Goal: Feedback & Contribution: Contribute content

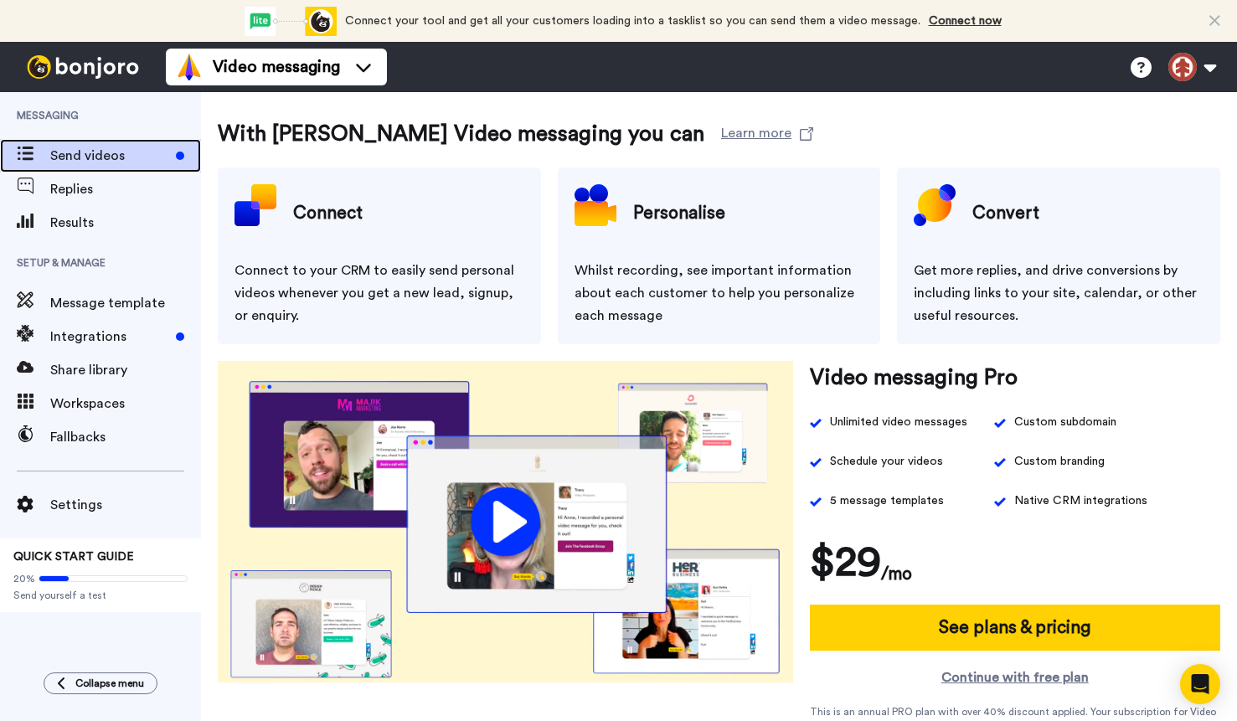
click at [100, 150] on span "Send videos" at bounding box center [109, 156] width 119 height 20
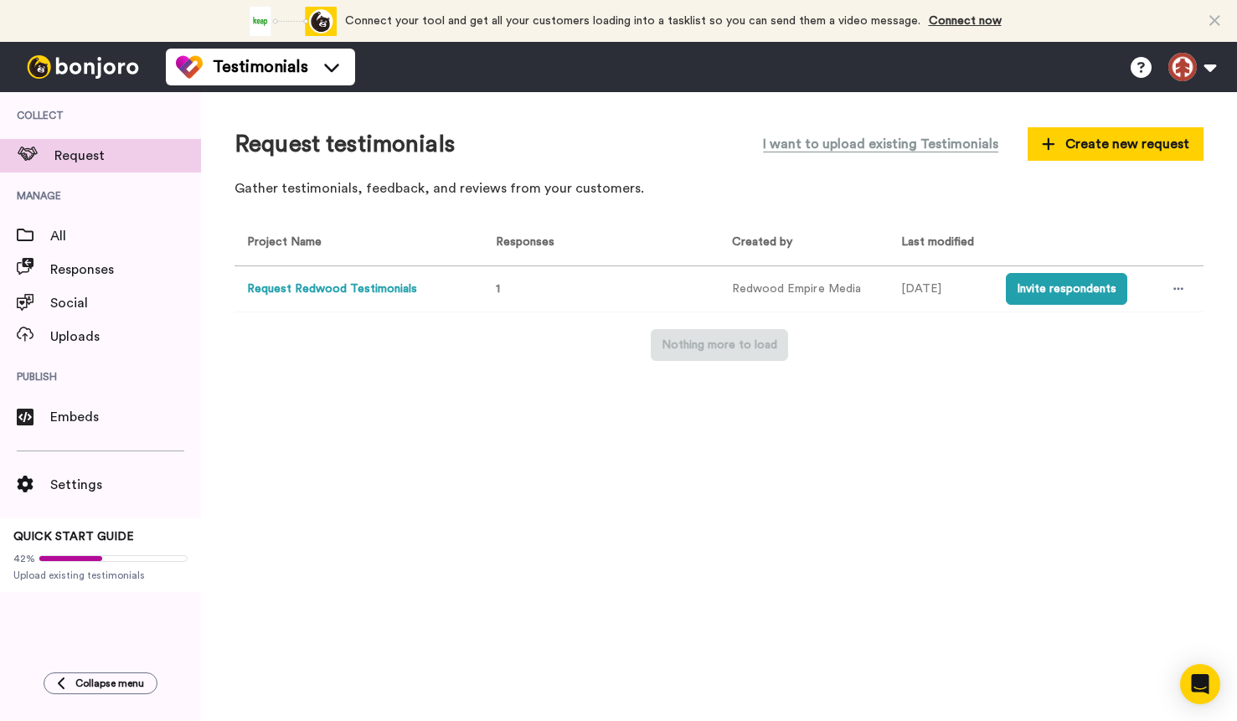
click at [304, 287] on button "Request Redwood Testimonials" at bounding box center [332, 290] width 170 height 18
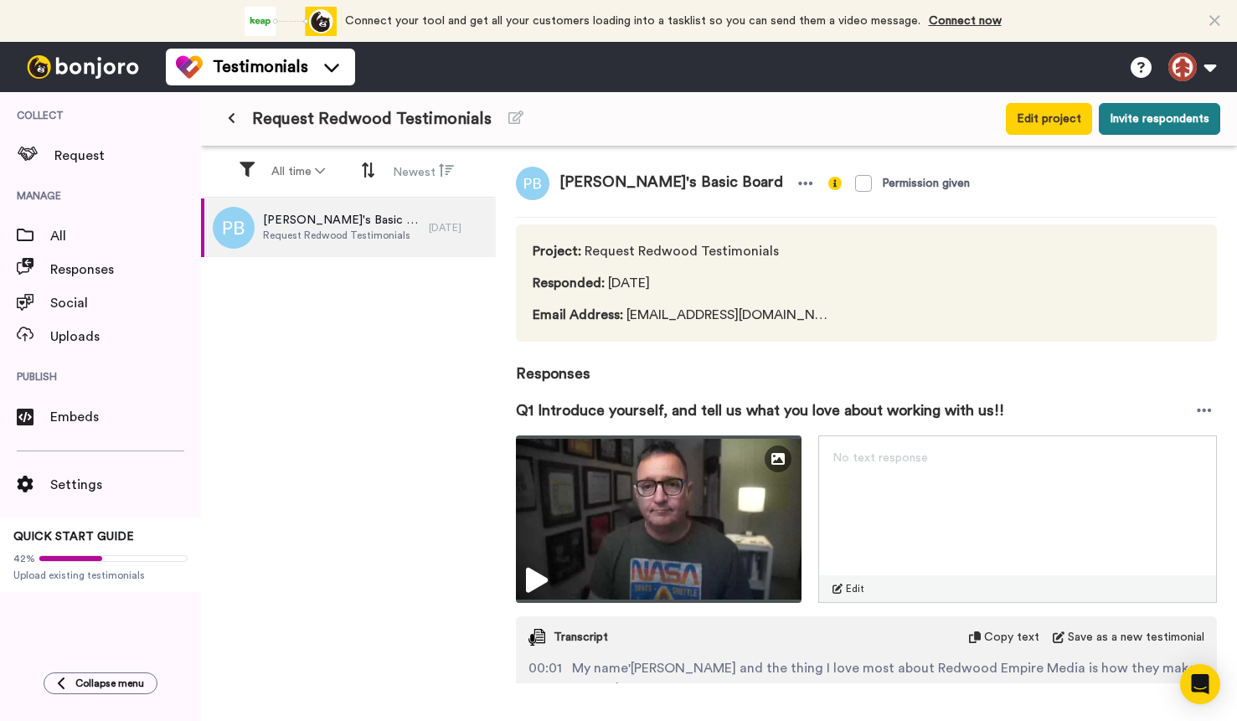
click at [1137, 129] on button "Invite respondents" at bounding box center [1159, 119] width 121 height 32
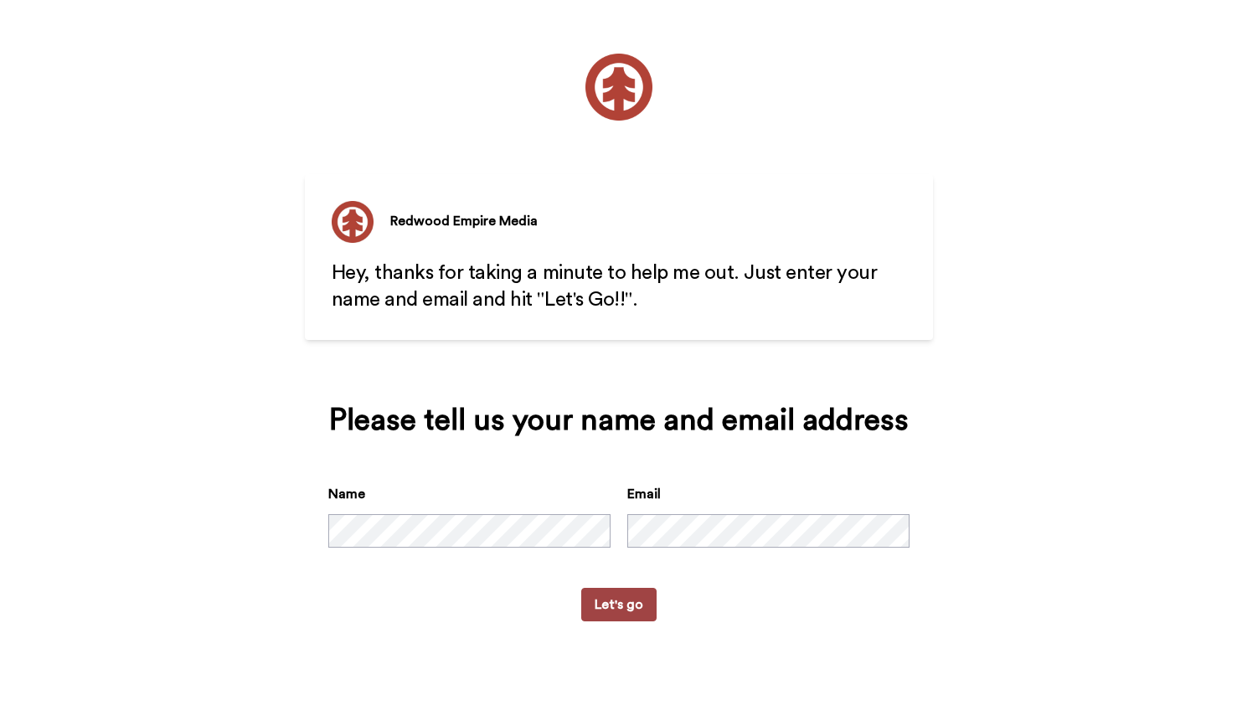
click at [635, 596] on button "Let's go" at bounding box center [618, 604] width 75 height 33
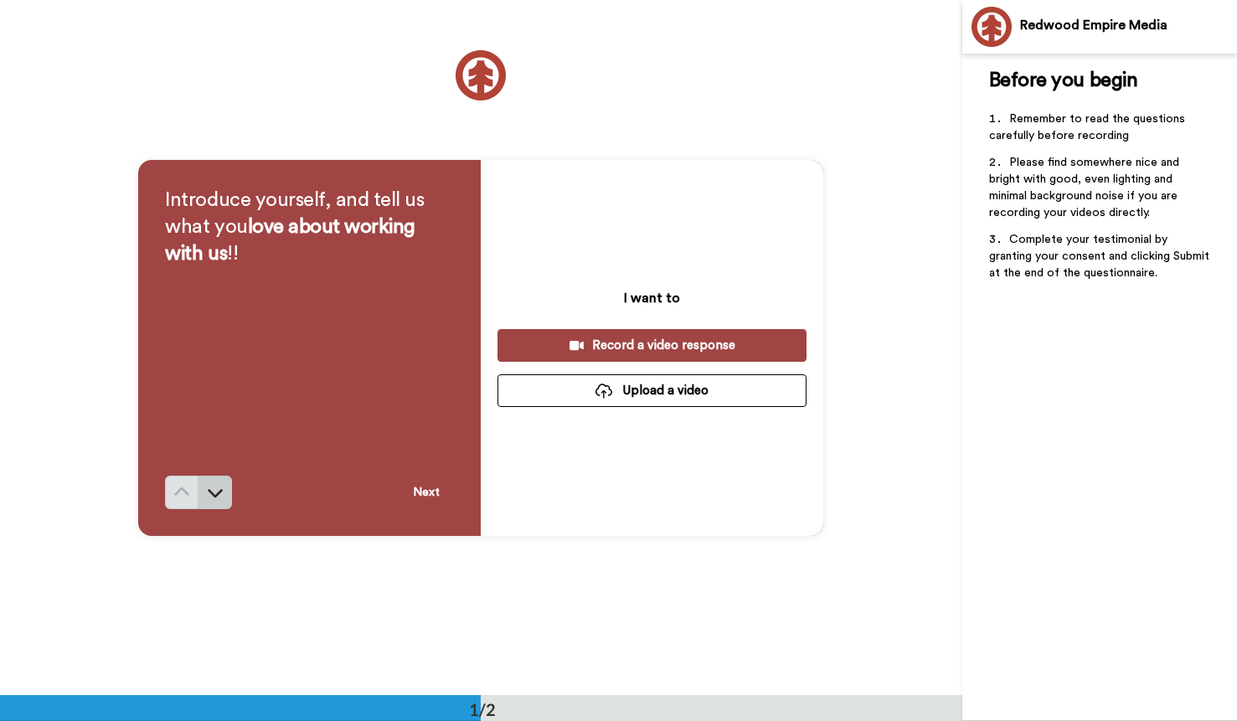
click at [211, 498] on icon at bounding box center [215, 492] width 17 height 17
click at [661, 344] on div "Record a video response" at bounding box center [652, 346] width 282 height 18
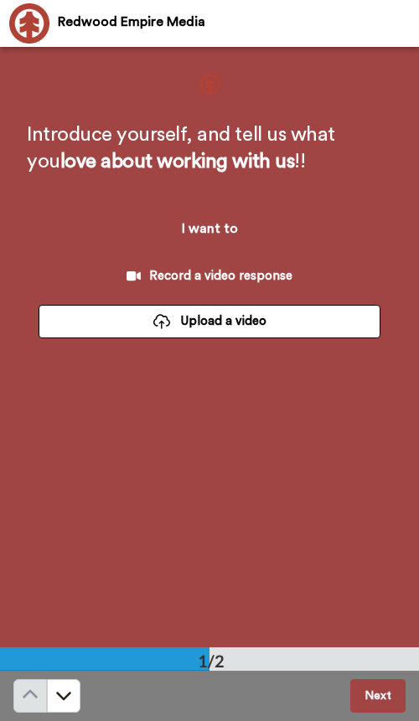
click at [228, 276] on div "Record a video response" at bounding box center [209, 276] width 315 height 18
click at [176, 275] on div "Record a video response" at bounding box center [209, 276] width 315 height 18
